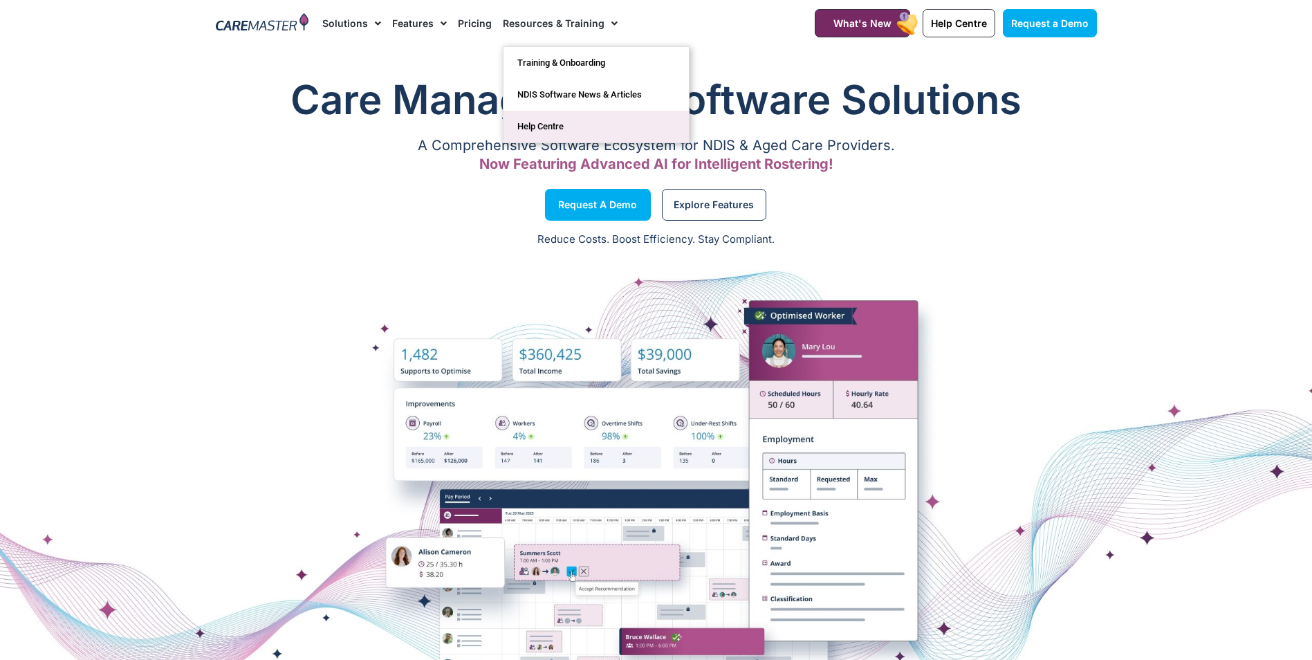
click at [534, 127] on link "Help Centre" at bounding box center [595, 127] width 185 height 32
click at [577, 89] on link "NDIS Software News & Articles" at bounding box center [595, 95] width 185 height 32
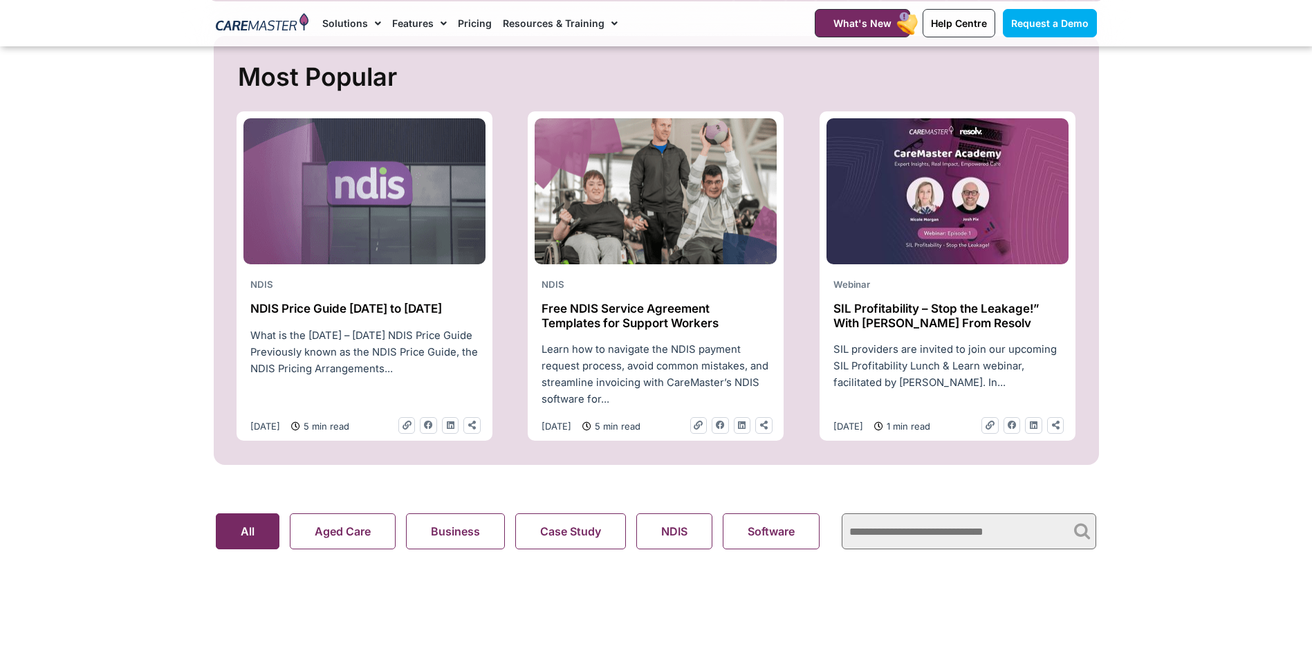
scroll to position [553, 0]
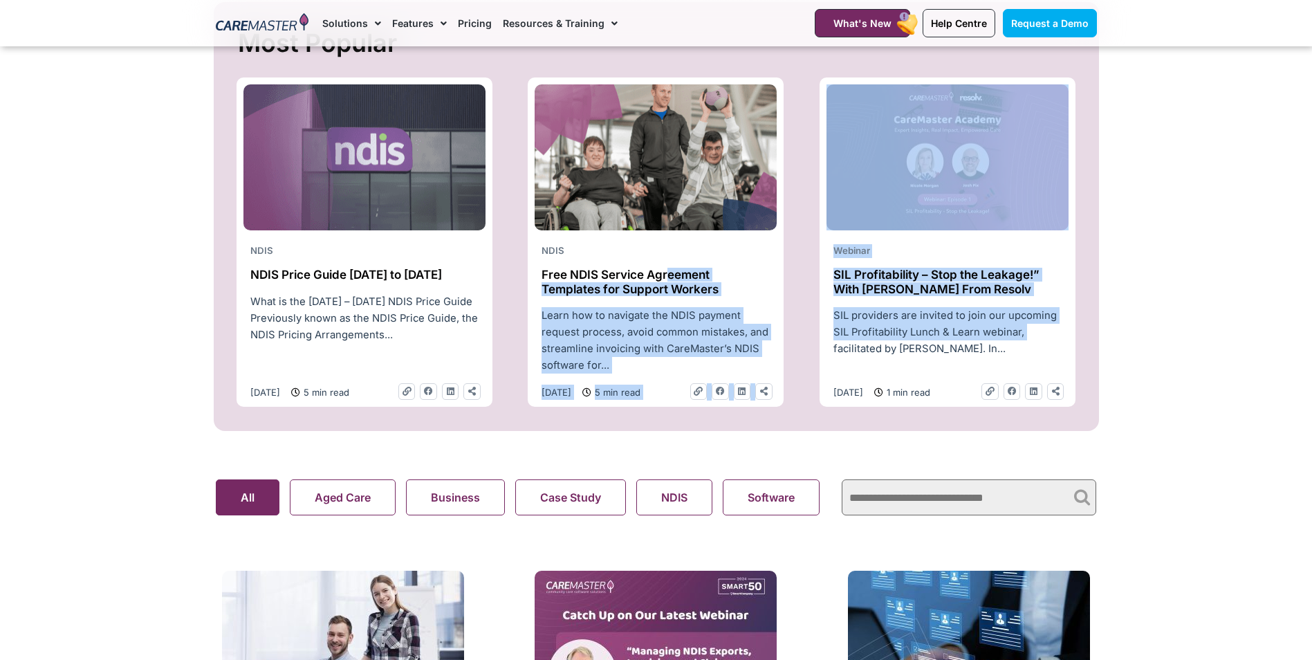
drag, startPoint x: 670, startPoint y: 286, endPoint x: 1273, endPoint y: 332, distance: 604.7
click at [1275, 332] on section "Most Popular NDIS NDIS Price Guide 2025 to 2026 What is the 2025 – 2026 NDIS Pr…" at bounding box center [656, 216] width 1312 height 429
drag, startPoint x: 1273, startPoint y: 332, endPoint x: 1211, endPoint y: 328, distance: 61.6
click at [1211, 328] on section "Most Popular NDIS NDIS Price Guide 2025 to 2026 What is the 2025 – 2026 NDIS Pr…" at bounding box center [656, 216] width 1312 height 429
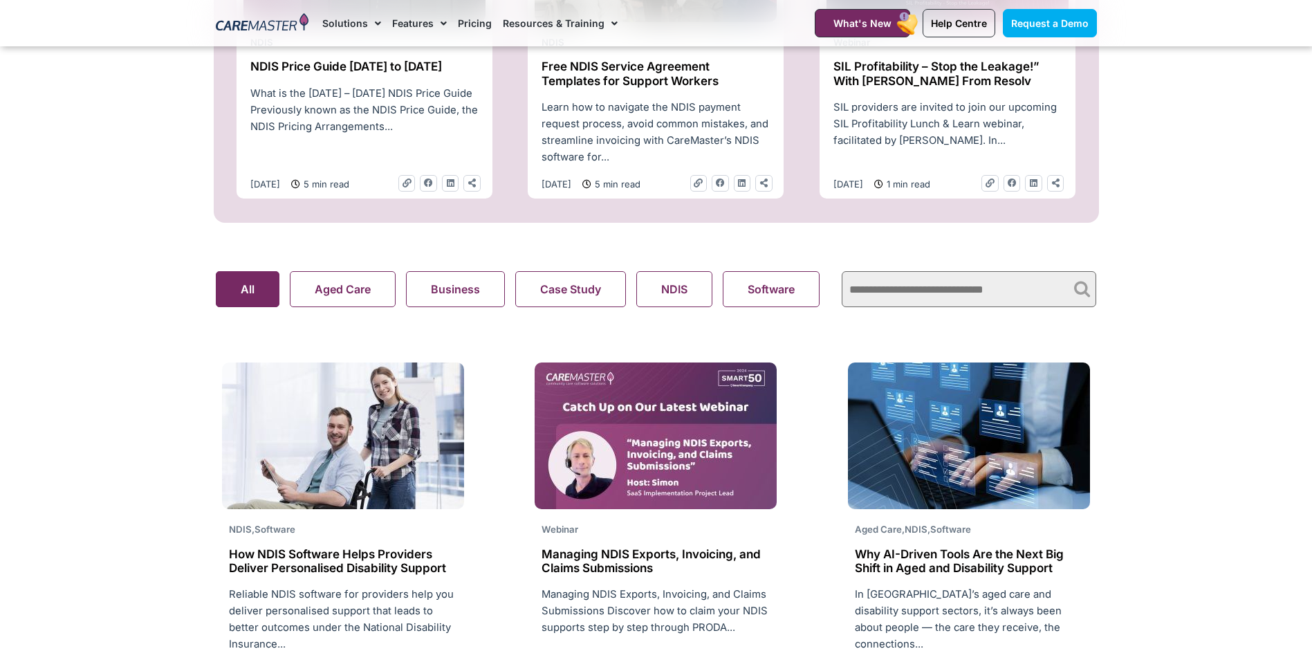
scroll to position [830, 0]
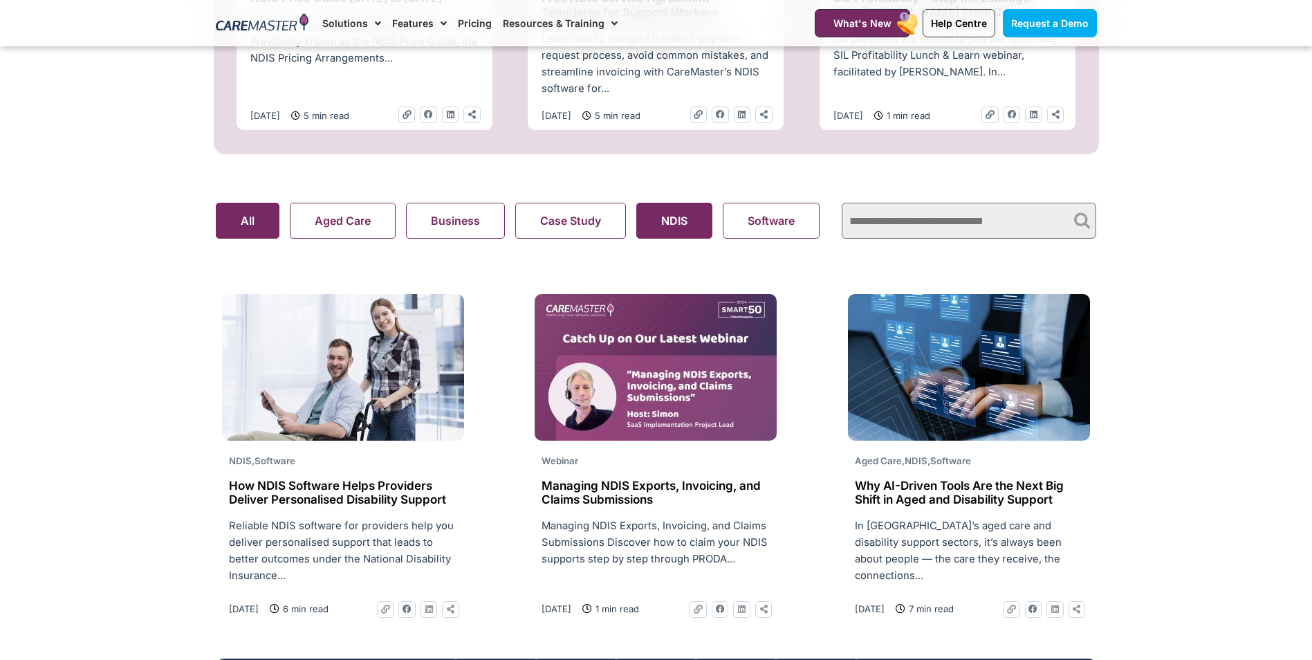
click at [658, 224] on button "NDIS" at bounding box center [674, 221] width 76 height 36
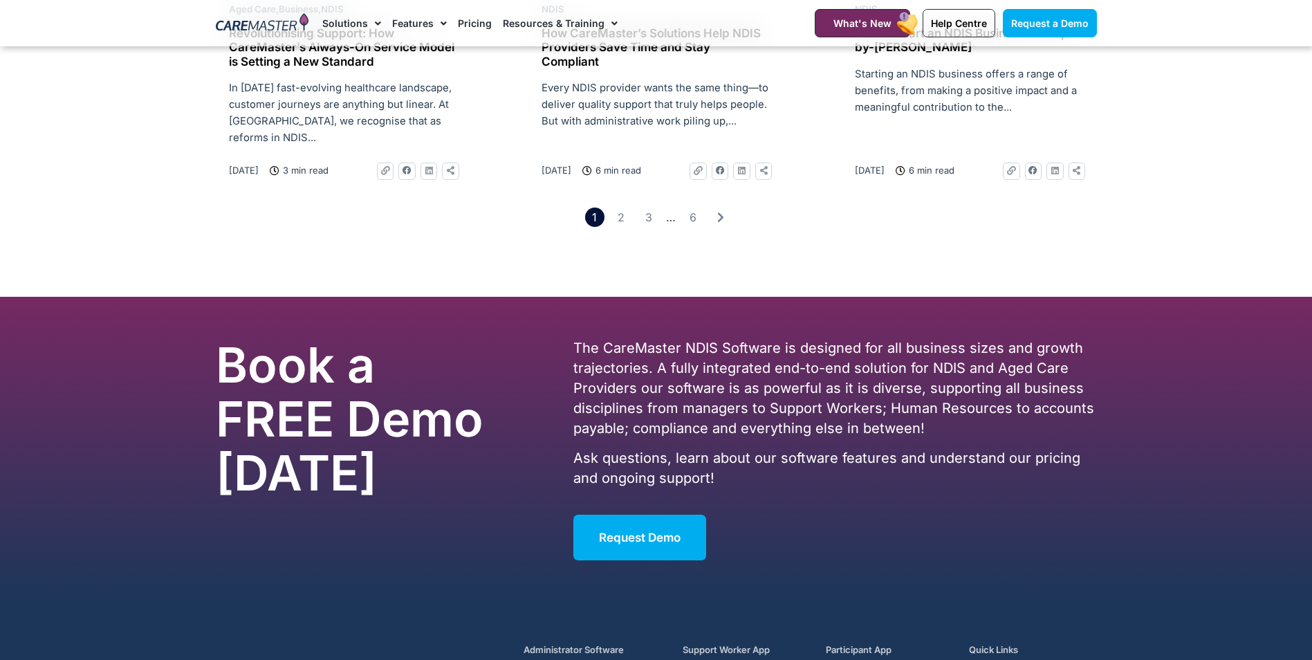
scroll to position [2005, 0]
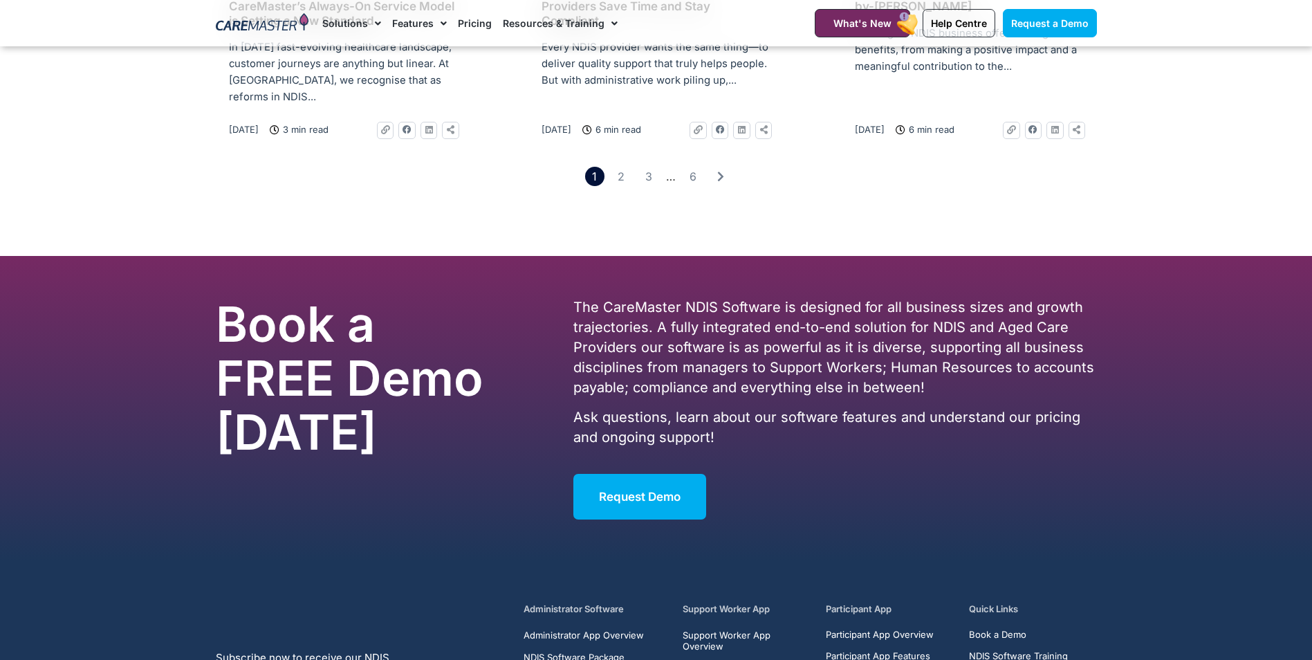
click at [890, 14] on h2 "How to Start an NDIS Business: A Step-by-Step Guide" at bounding box center [969, -1] width 228 height 28
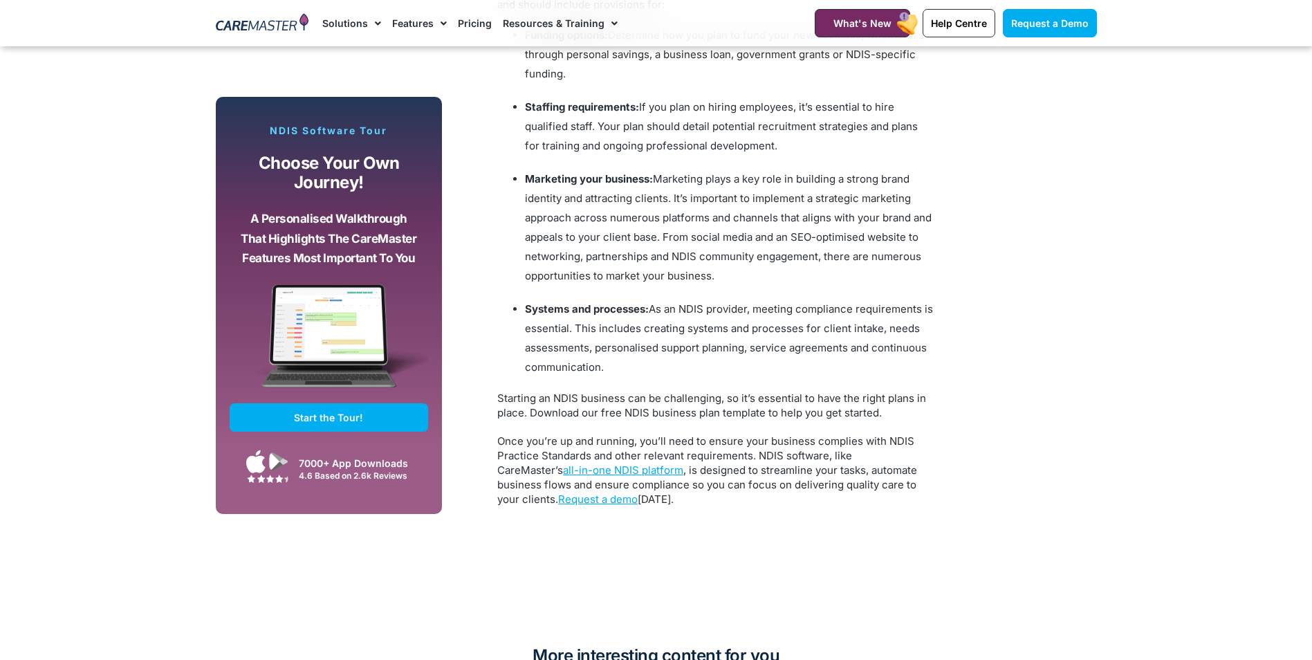
scroll to position [2627, 0]
click at [563, 476] on link "all-in-one NDIS platform" at bounding box center [623, 469] width 120 height 13
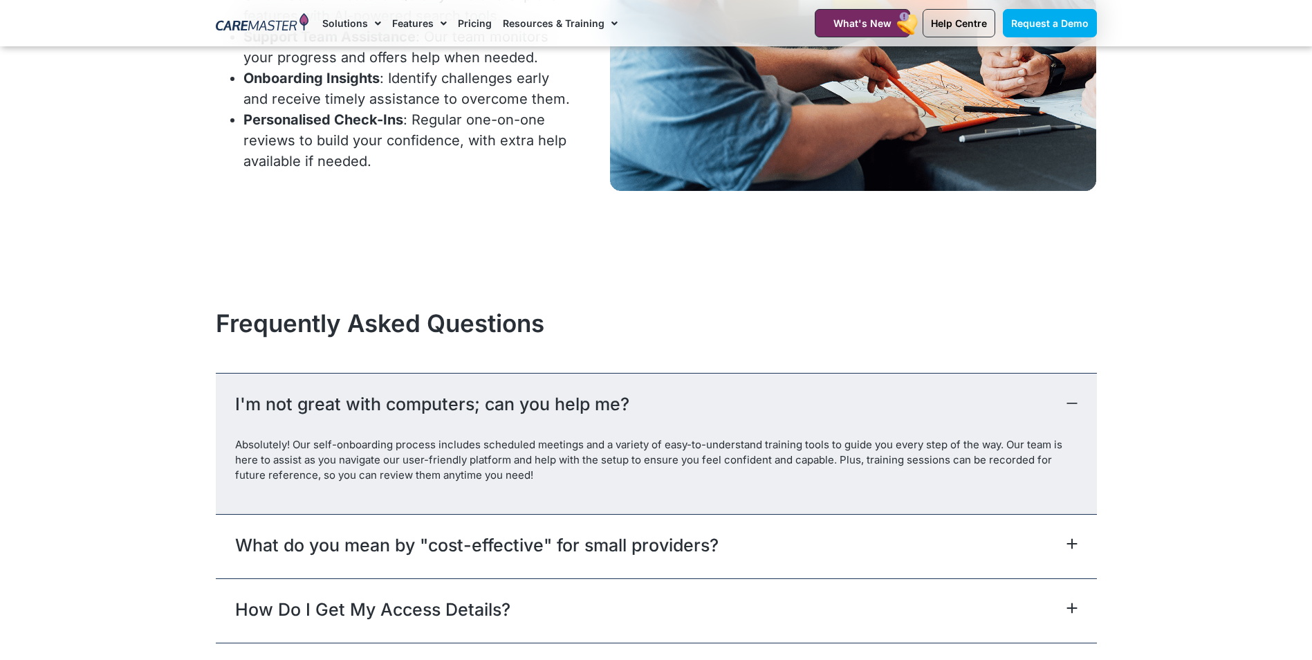
scroll to position [6084, 0]
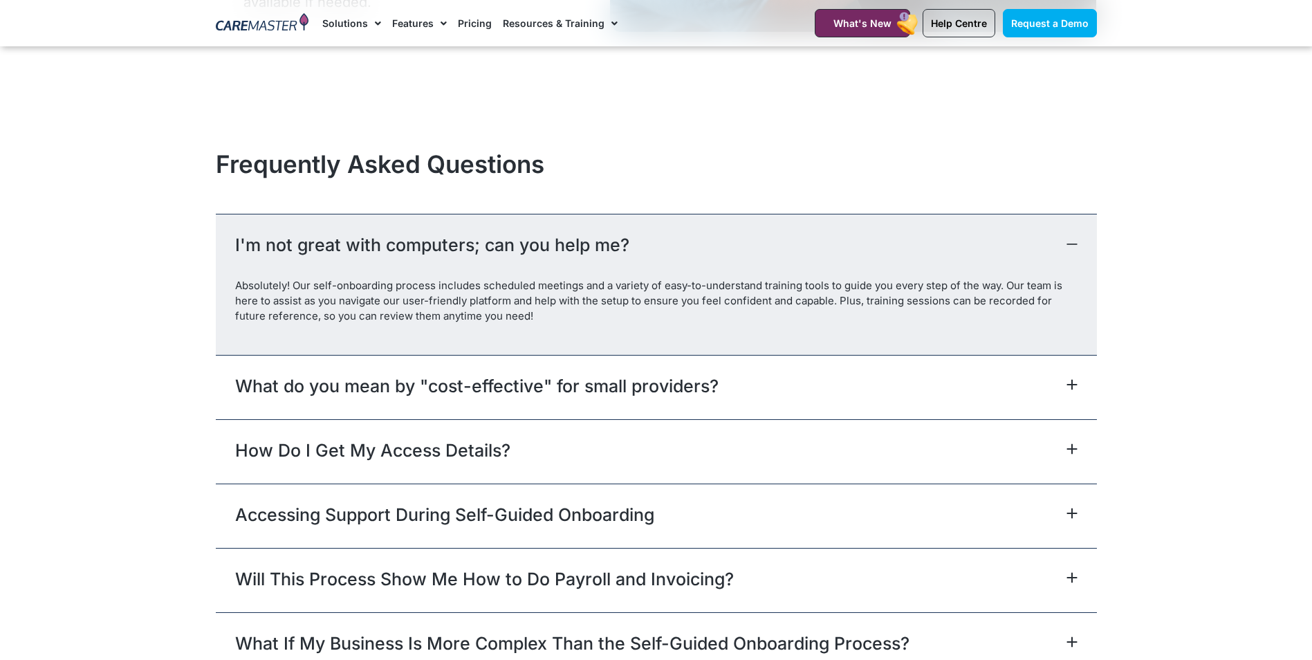
click at [453, 386] on link "What do you mean by "cost-effective" for small providers?" at bounding box center [476, 385] width 483 height 25
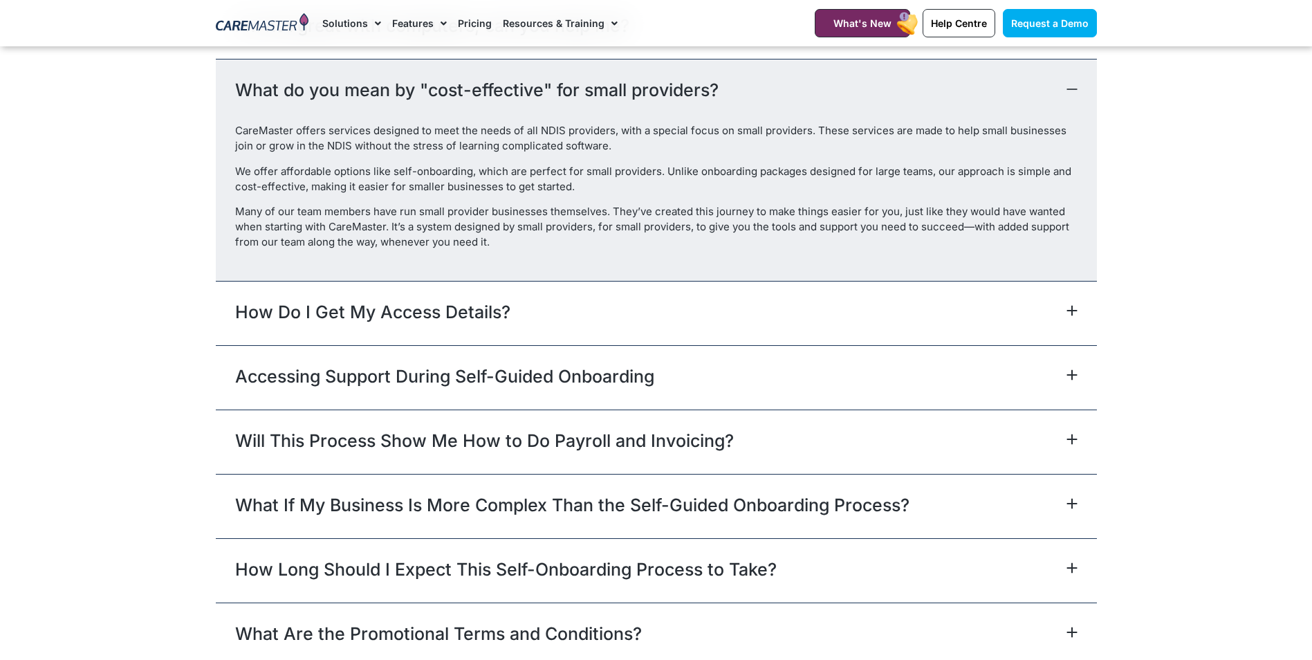
scroll to position [6361, 0]
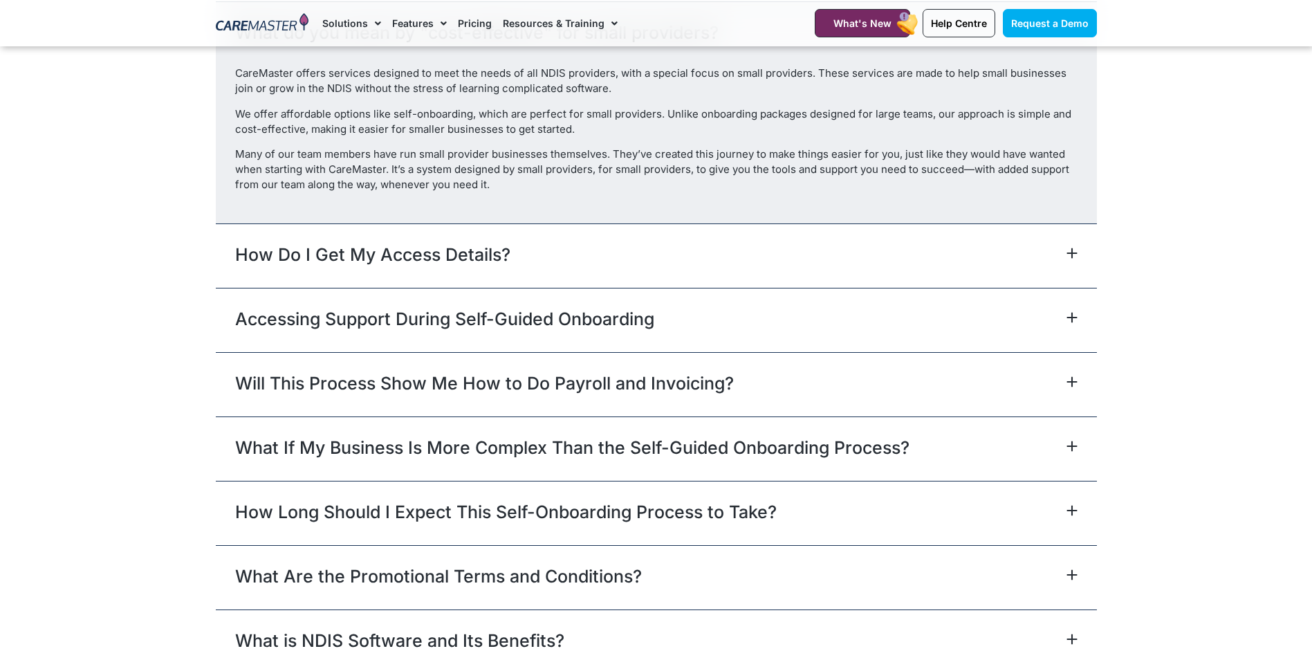
click at [481, 259] on link "How Do I Get My Access Details?" at bounding box center [372, 254] width 275 height 25
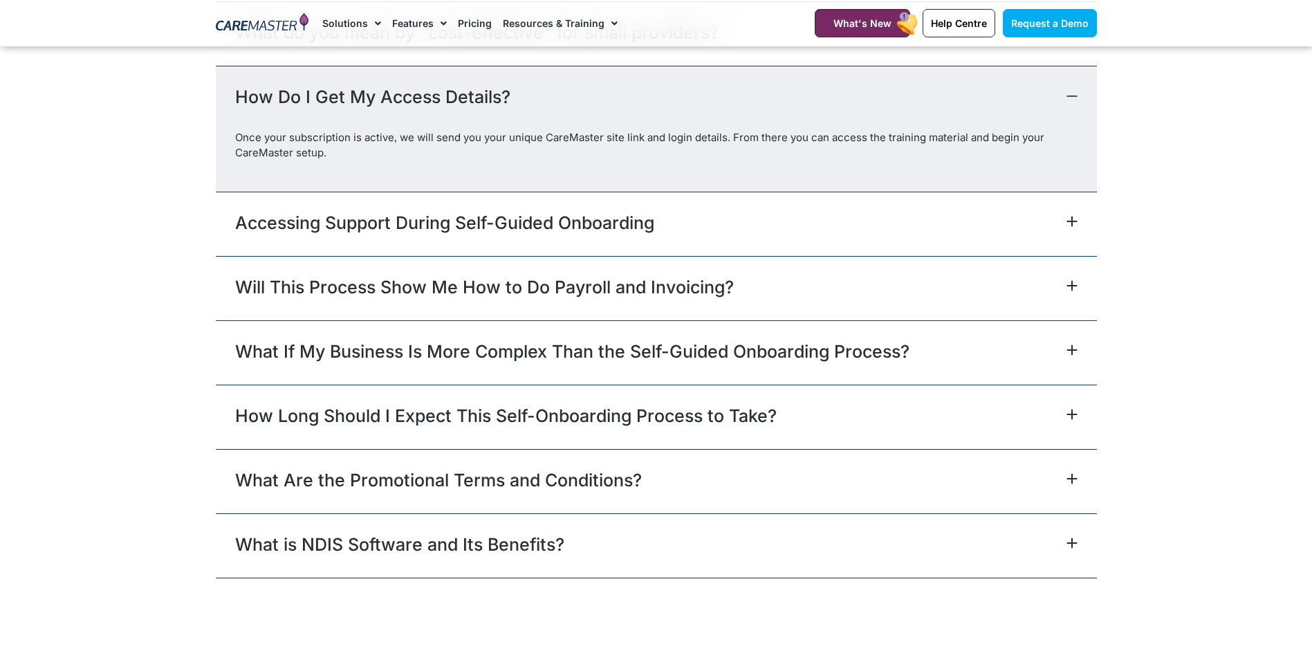
click at [484, 250] on div "Accessing Support During Self-Guided Onboarding" at bounding box center [656, 224] width 881 height 64
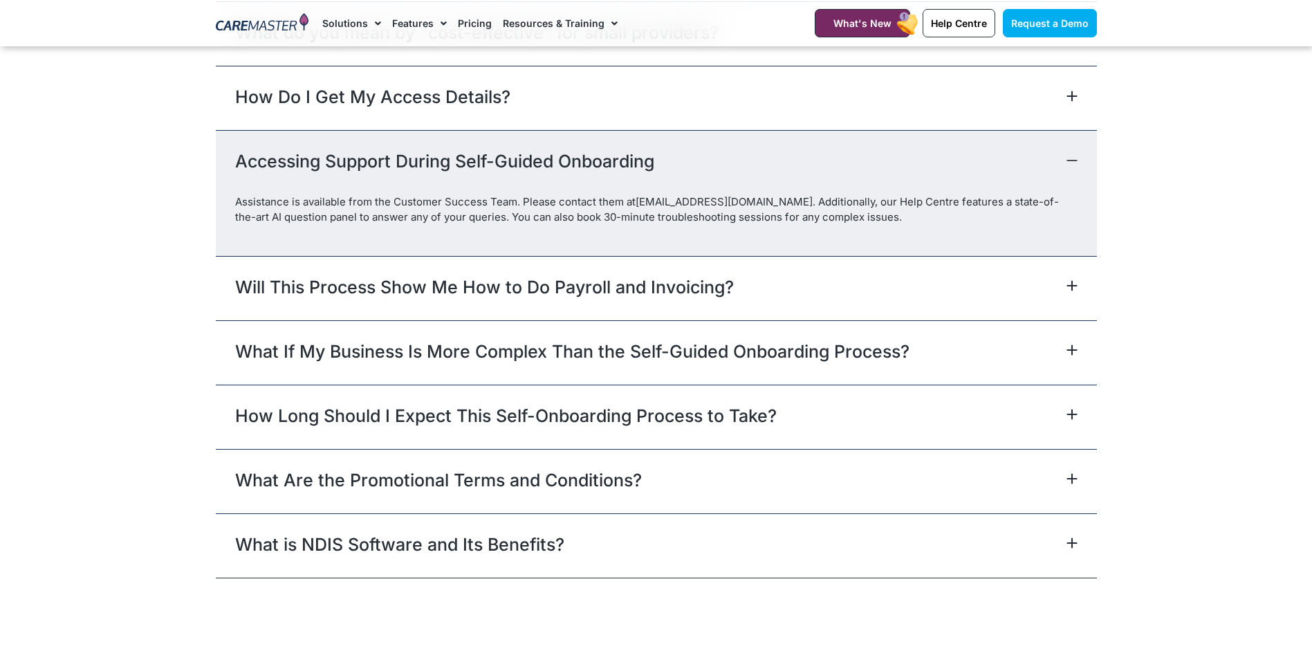
click at [474, 287] on link "Will This Process Show Me How to Do Payroll and Invoicing?" at bounding box center [484, 286] width 499 height 25
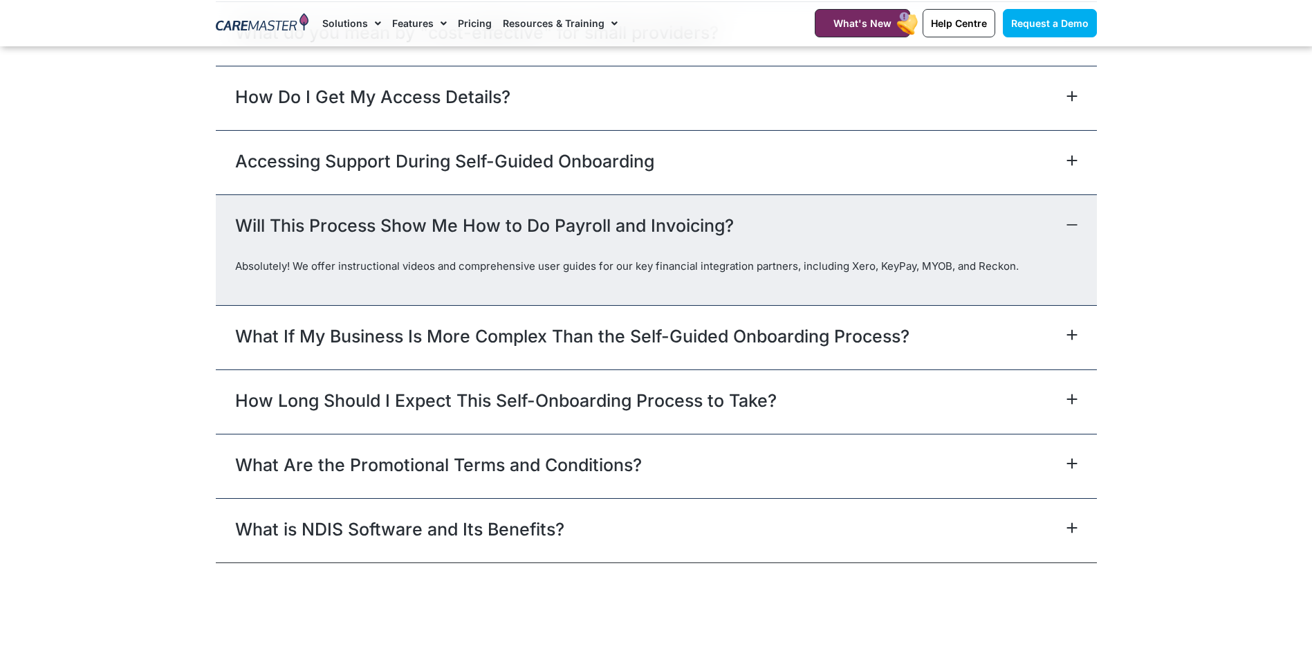
click at [448, 344] on link "What If My Business Is More Complex Than the Self-Guided Onboarding Process?" at bounding box center [572, 336] width 674 height 25
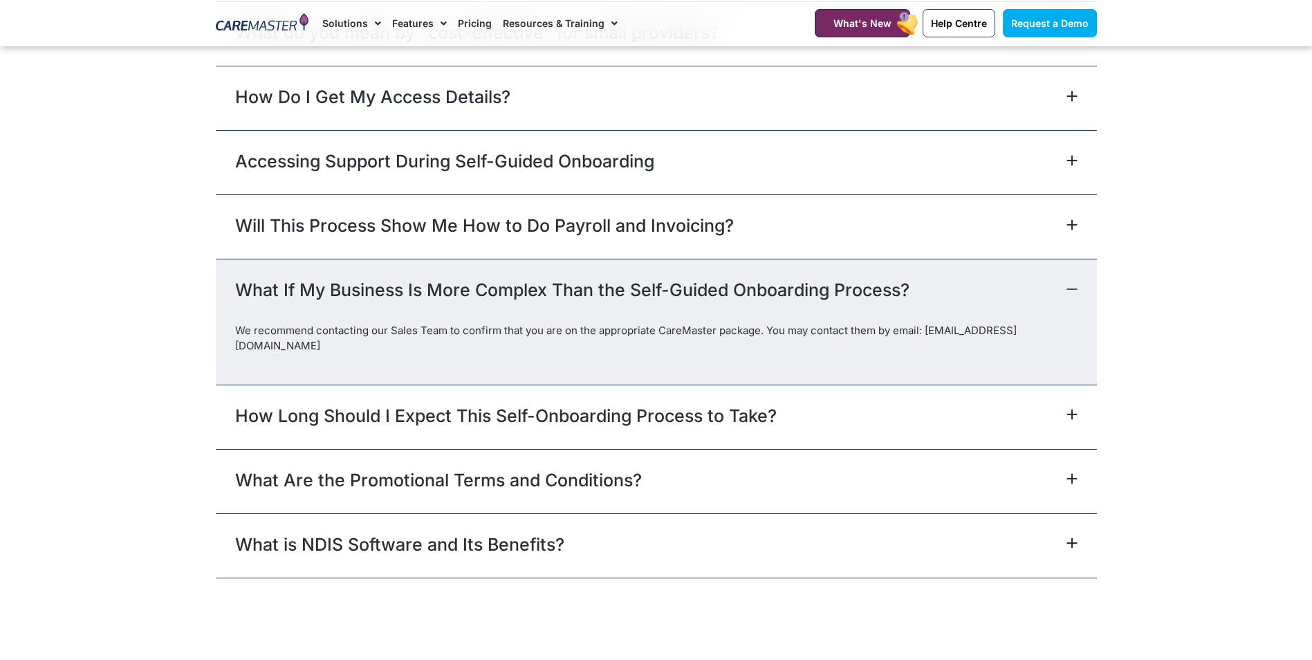
click at [431, 403] on link "How Long Should I Expect This Self-Onboarding Process to Take?" at bounding box center [505, 415] width 541 height 25
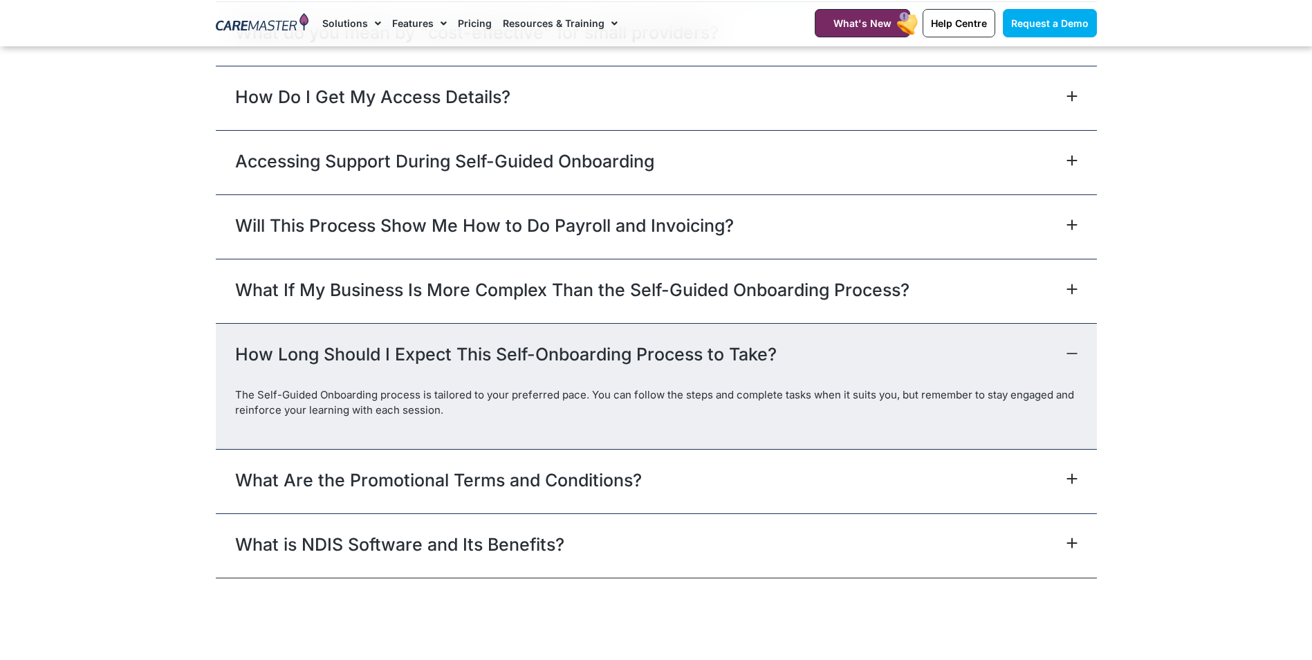
click at [415, 475] on link "What Are the Promotional Terms and Conditions?" at bounding box center [438, 479] width 407 height 25
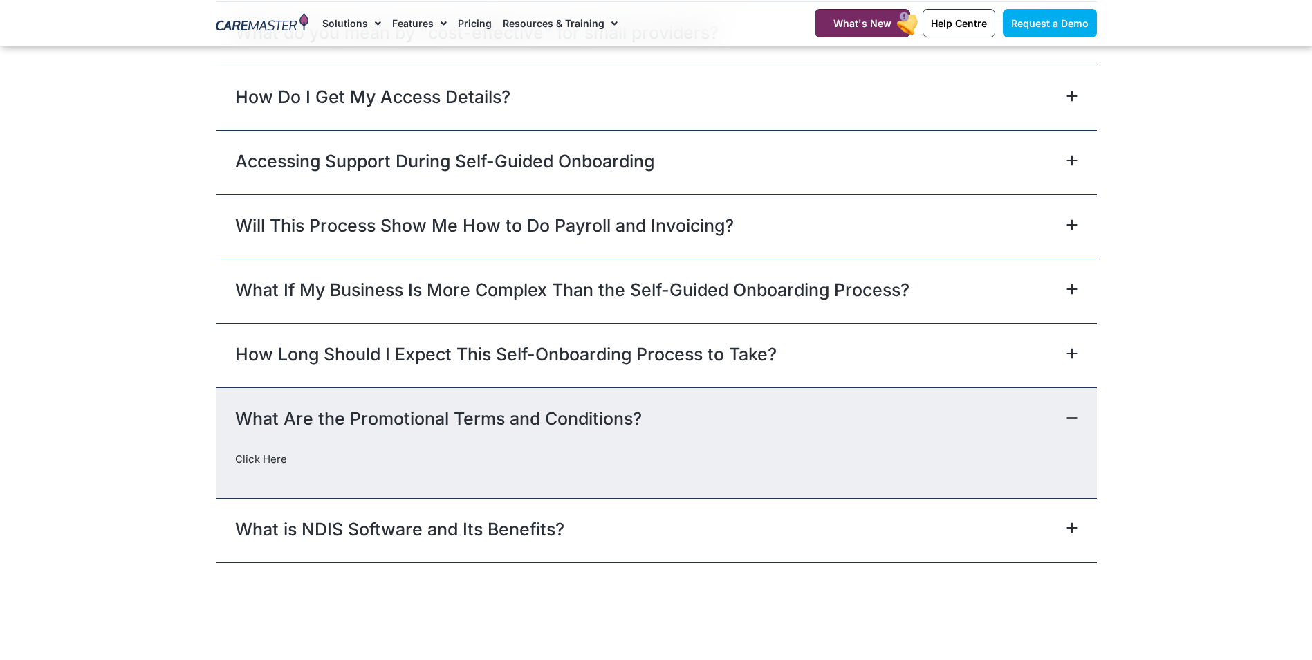
click at [416, 528] on link "What is NDIS Software and Its Benefits?" at bounding box center [399, 528] width 329 height 25
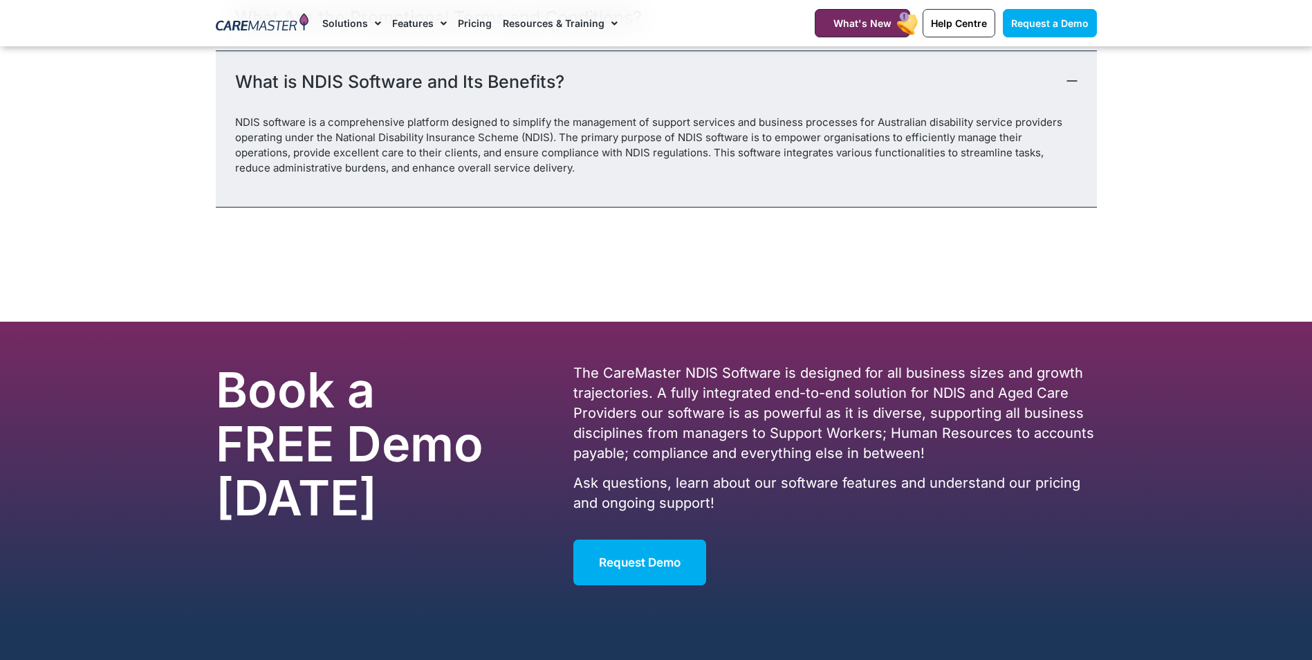
scroll to position [6776, 0]
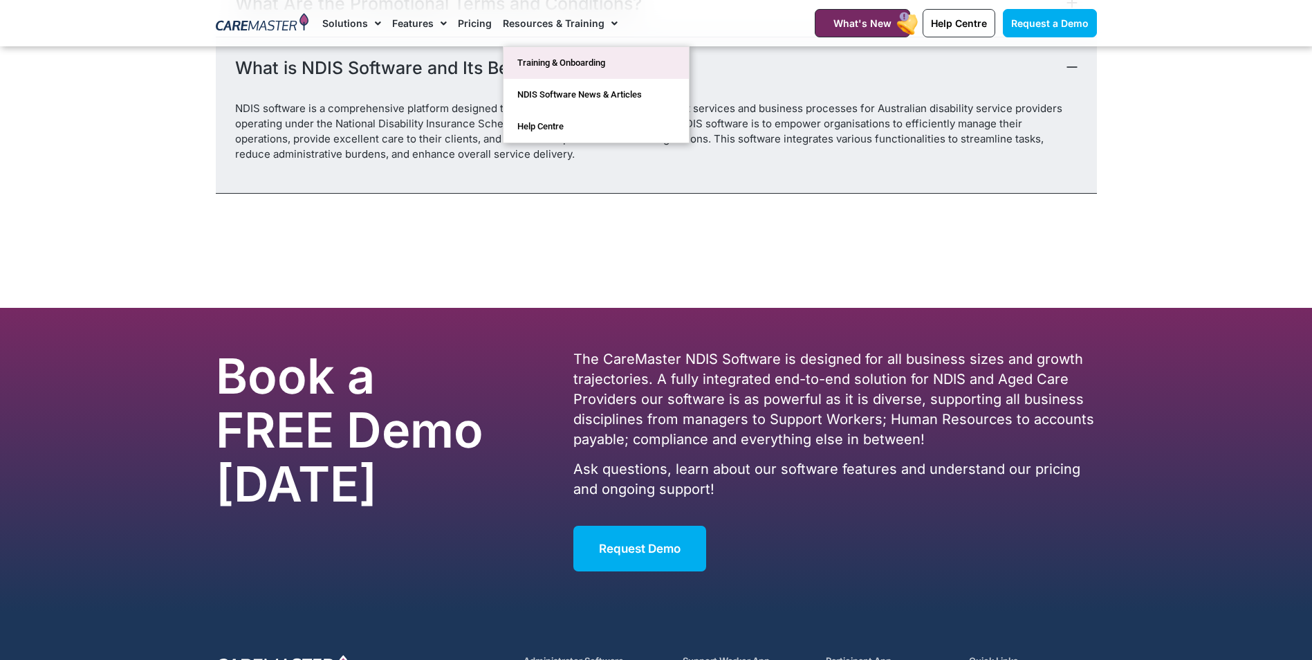
click at [548, 53] on link "Training & Onboarding" at bounding box center [595, 63] width 185 height 32
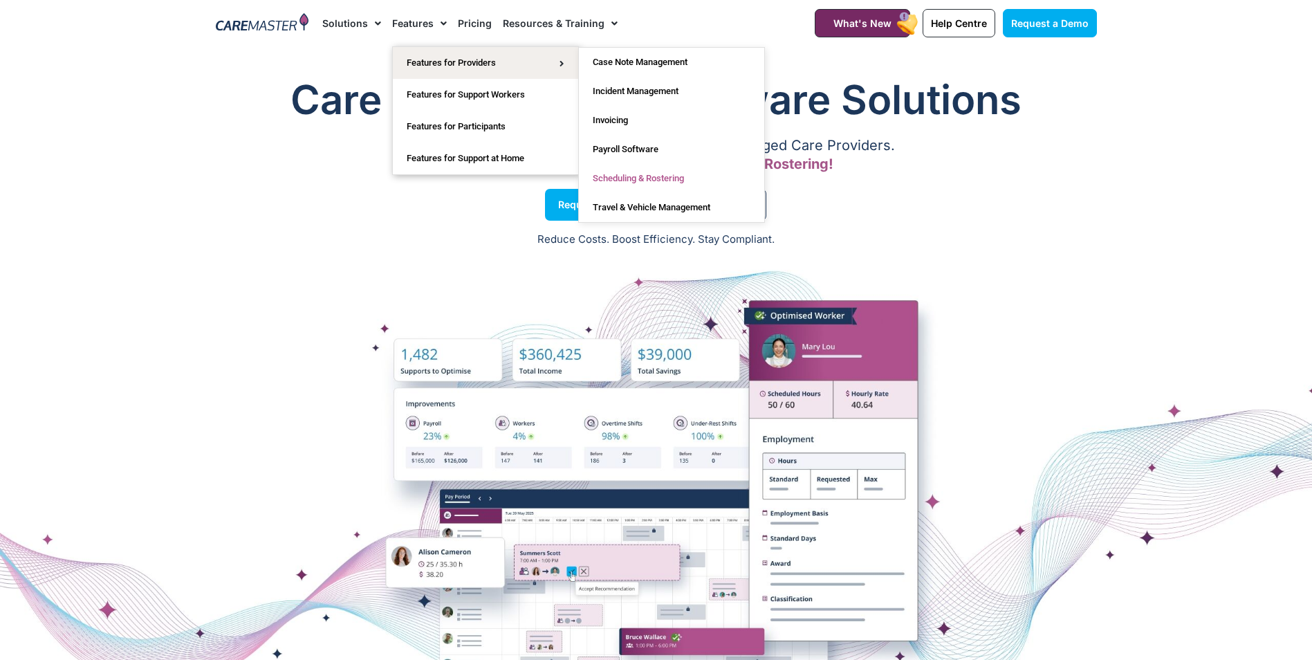
click at [651, 177] on link "Scheduling & Rostering" at bounding box center [671, 178] width 185 height 29
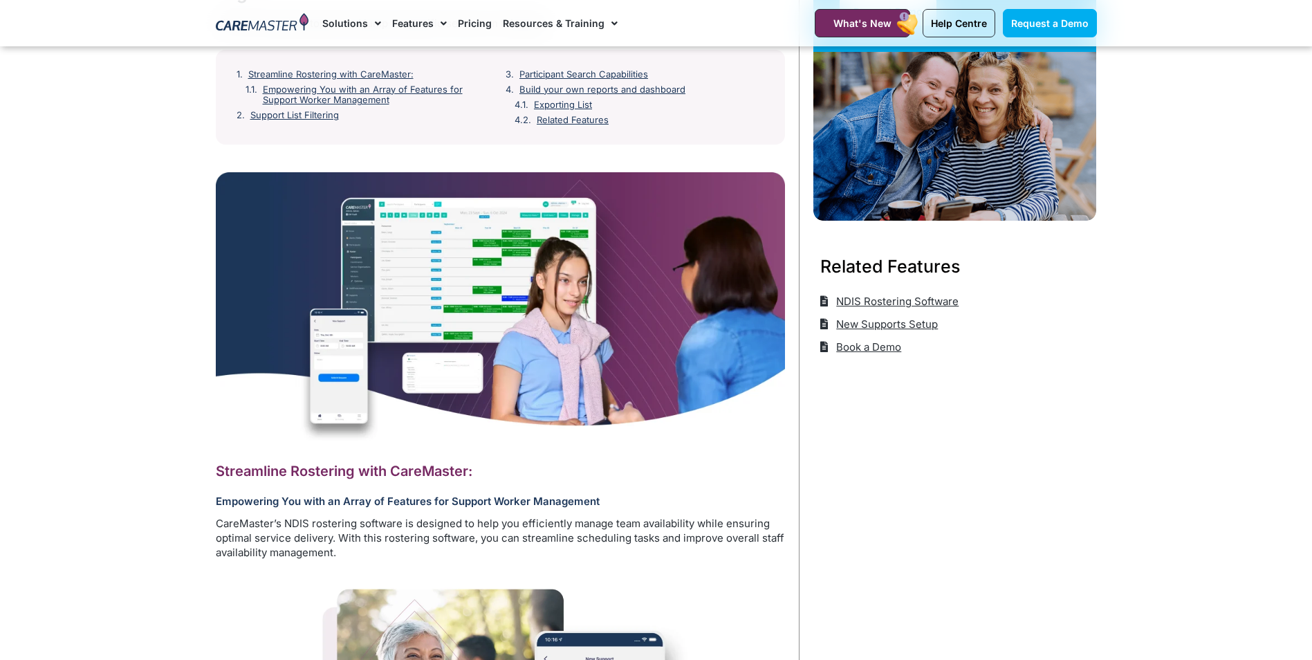
scroll to position [138, 0]
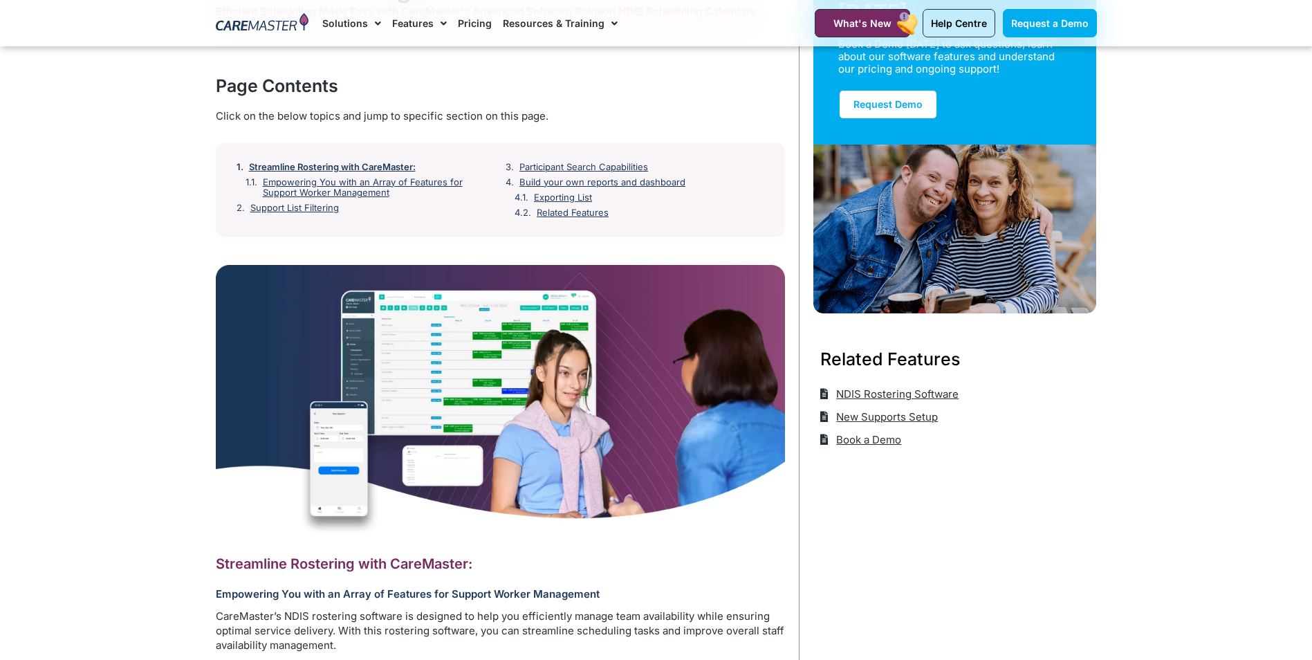
click at [389, 164] on link "Streamline Rostering with CareMaster:" at bounding box center [332, 167] width 167 height 11
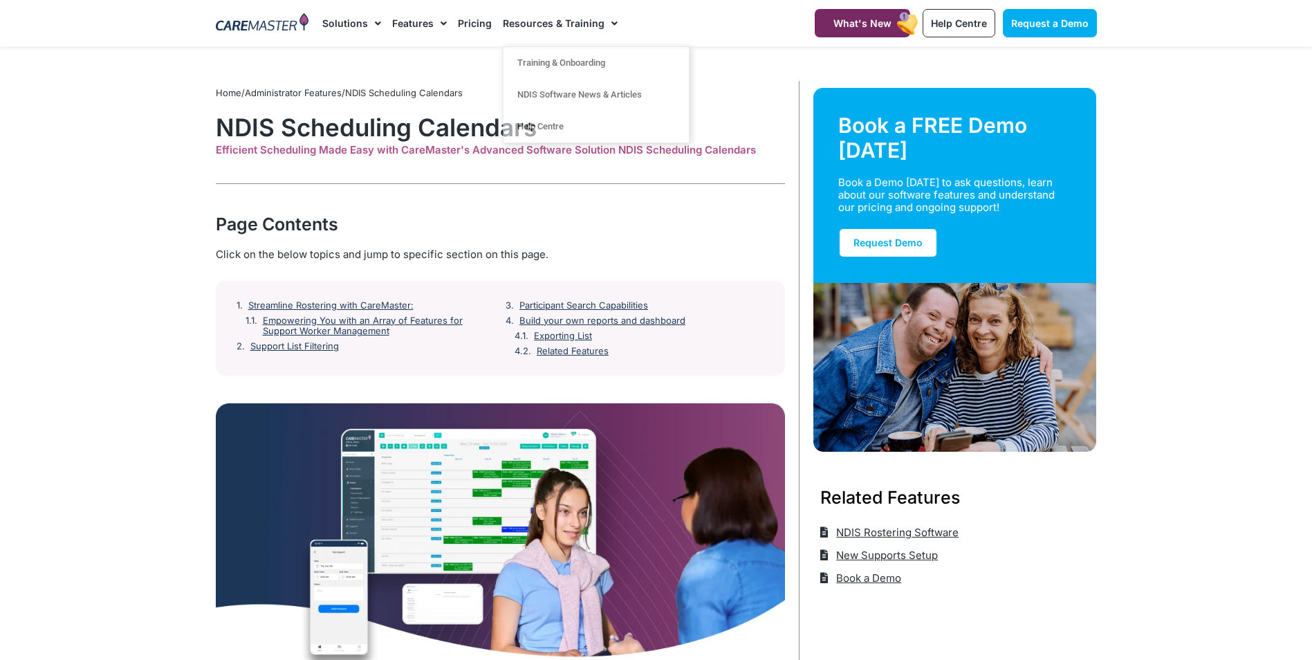
click at [631, 214] on div "Page Contents" at bounding box center [500, 224] width 569 height 25
click at [384, 306] on link "Streamline Rostering with CareMaster:" at bounding box center [332, 305] width 167 height 11
click at [367, 324] on link "Empowering You with an Array of Features for Support Worker Management" at bounding box center [379, 325] width 231 height 21
click at [564, 353] on link "Related Features" at bounding box center [573, 351] width 73 height 11
click at [539, 131] on link "Help Centre" at bounding box center [595, 127] width 185 height 32
